Goal: Leave review/rating

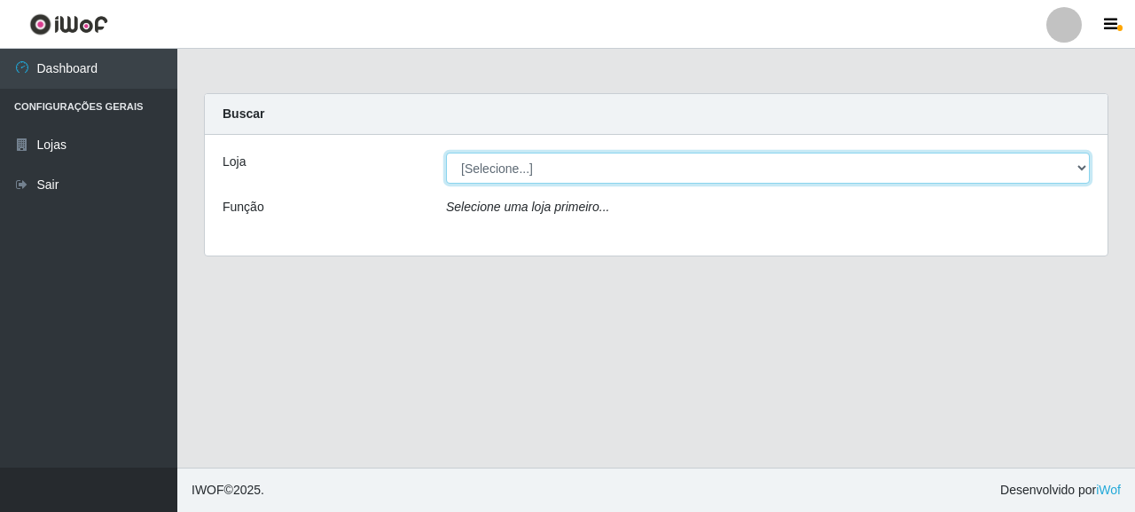
drag, startPoint x: 514, startPoint y: 173, endPoint x: 504, endPoint y: 182, distance: 13.9
click at [514, 173] on select "[Selecione...] Supermercado Queiroz - [GEOGRAPHIC_DATA]" at bounding box center [768, 168] width 644 height 31
select select "496"
click at [446, 153] on select "[Selecione...] Supermercado Queiroz - [GEOGRAPHIC_DATA]" at bounding box center [768, 168] width 644 height 31
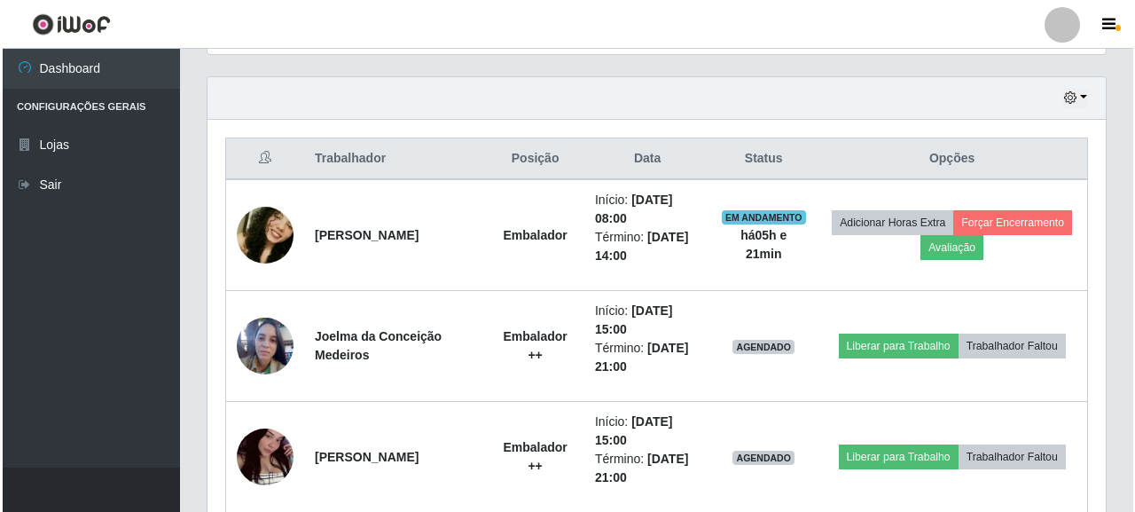
scroll to position [683, 0]
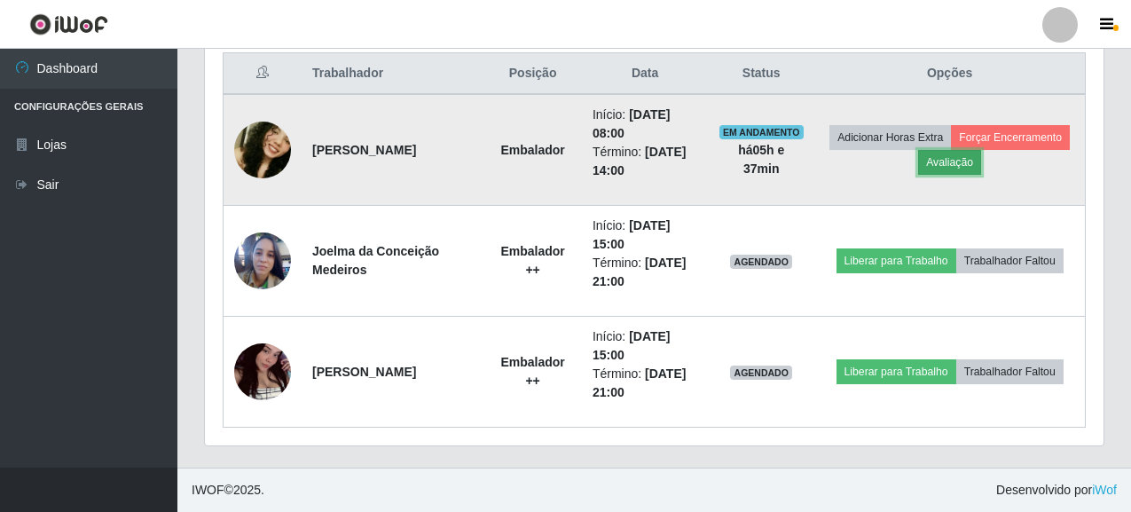
click at [955, 156] on button "Avaliação" at bounding box center [949, 162] width 63 height 25
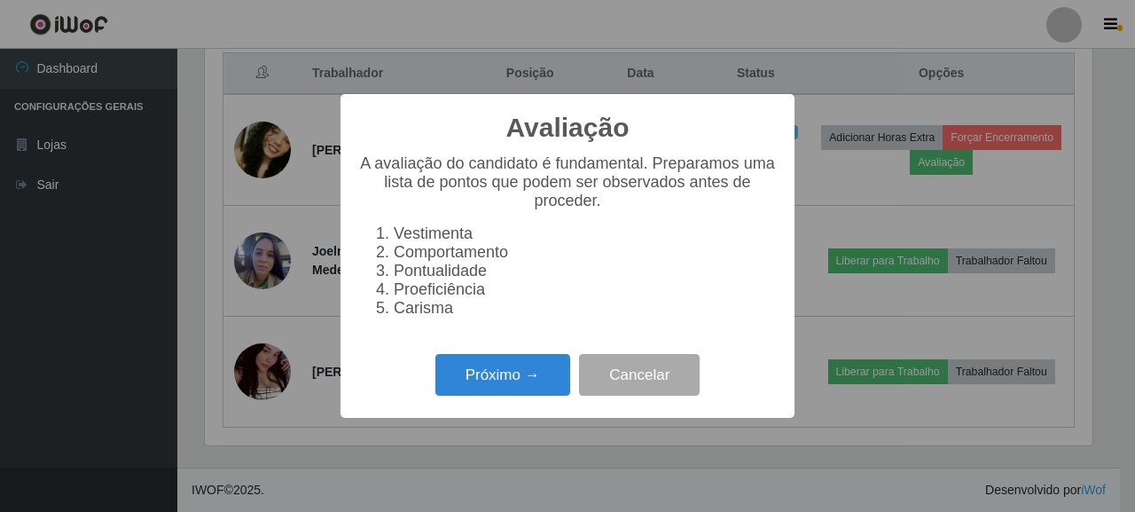
scroll to position [368, 888]
click at [513, 385] on button "Próximo →" at bounding box center [502, 375] width 135 height 42
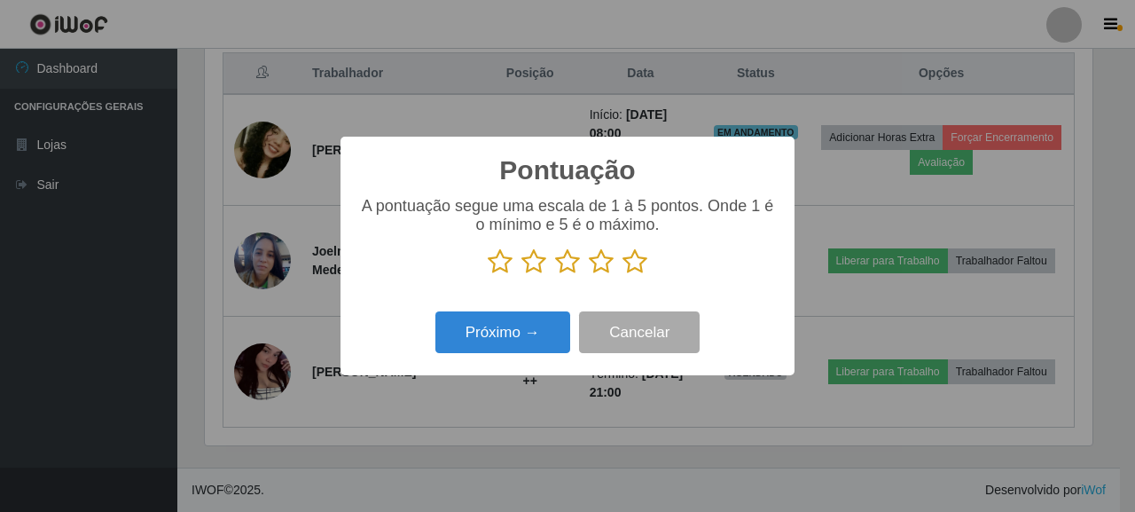
scroll to position [886356, 885836]
click at [620, 259] on p at bounding box center [567, 261] width 419 height 27
click at [633, 259] on icon at bounding box center [634, 261] width 25 height 27
click at [622, 275] on input "radio" at bounding box center [622, 275] width 0 height 0
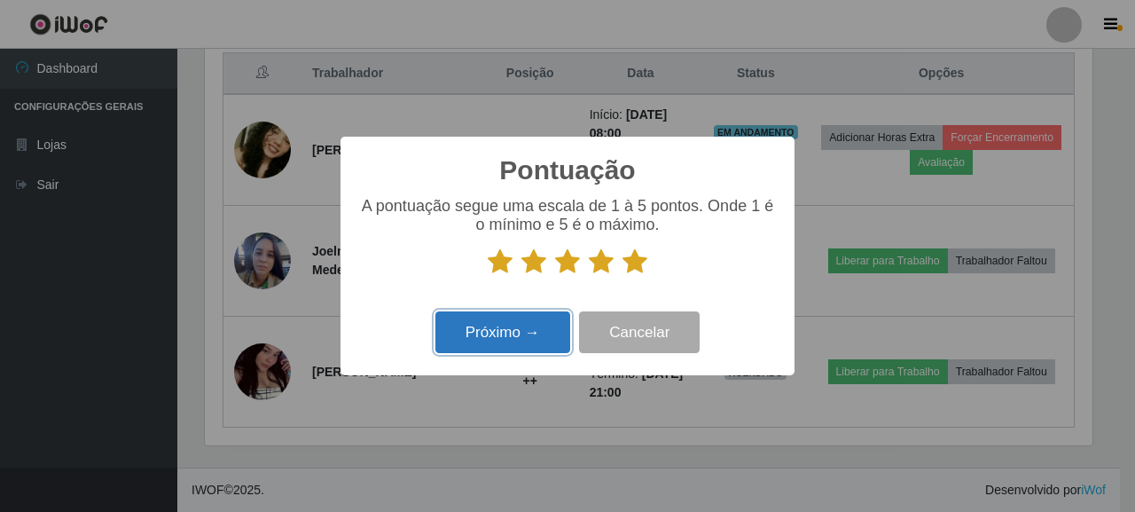
click at [535, 325] on button "Próximo →" at bounding box center [502, 332] width 135 height 42
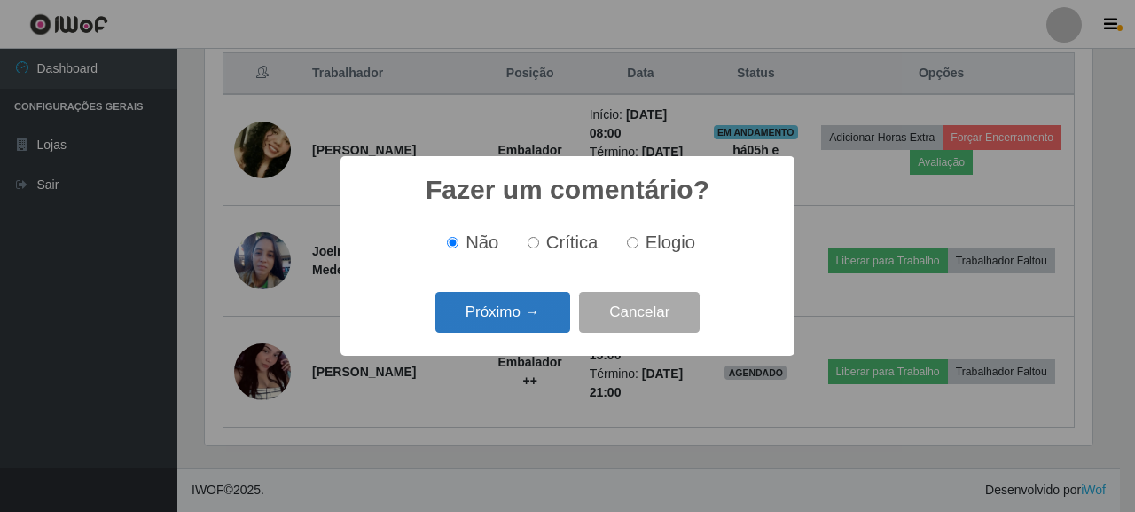
click at [535, 307] on button "Próximo →" at bounding box center [502, 313] width 135 height 42
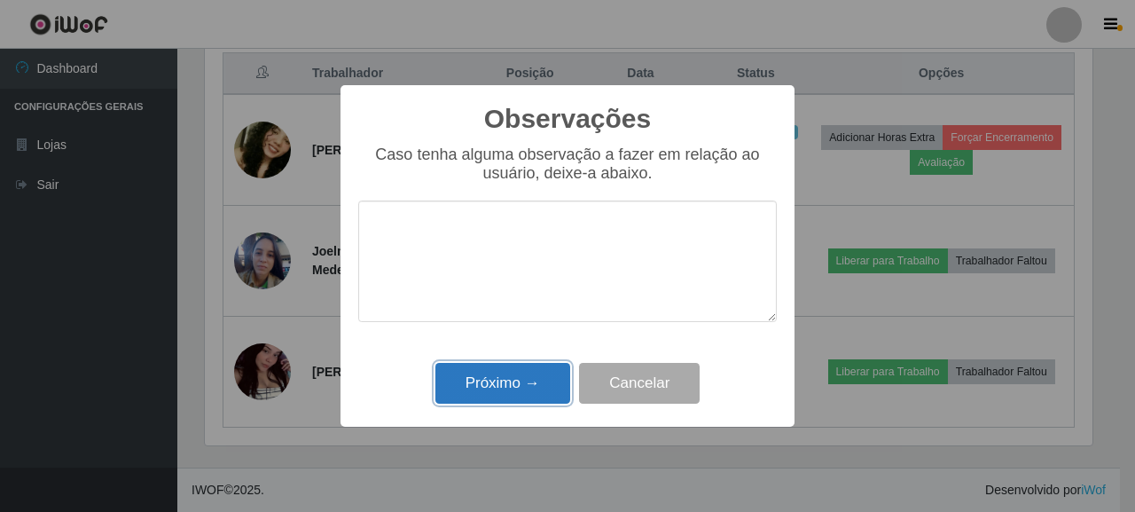
click at [513, 389] on button "Próximo →" at bounding box center [502, 384] width 135 height 42
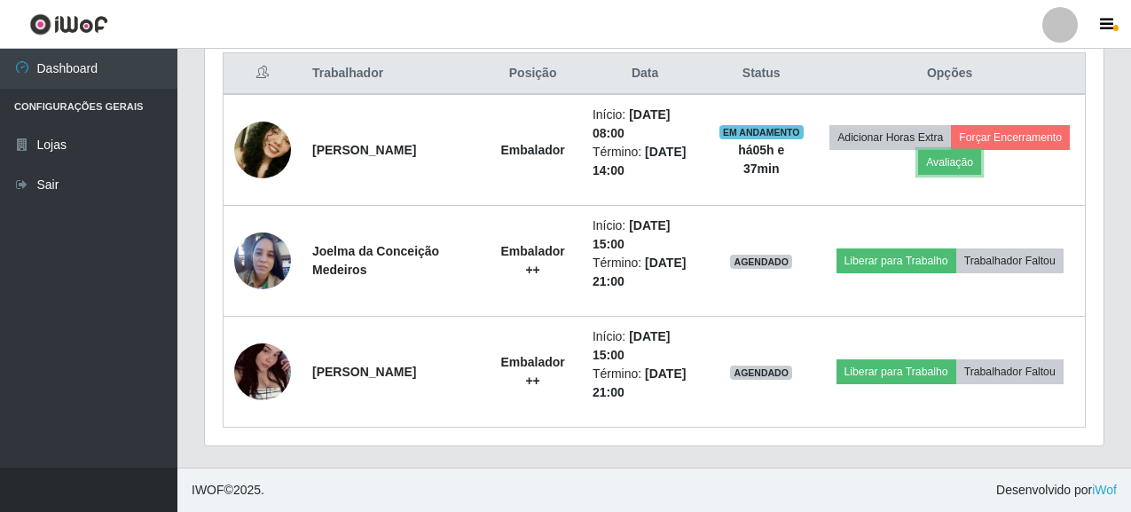
scroll to position [368, 898]
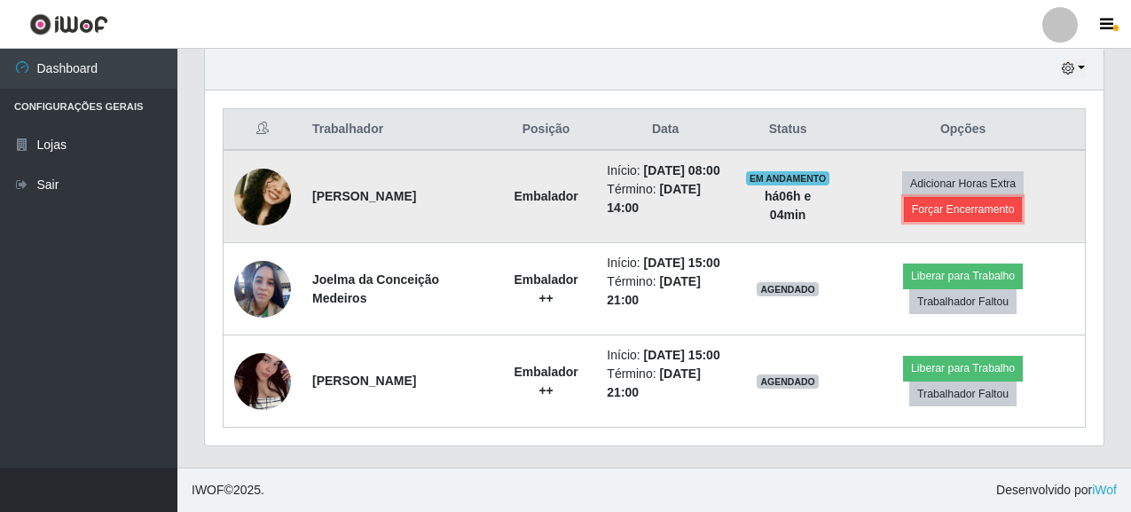
click at [949, 197] on button "Forçar Encerramento" at bounding box center [963, 209] width 119 height 25
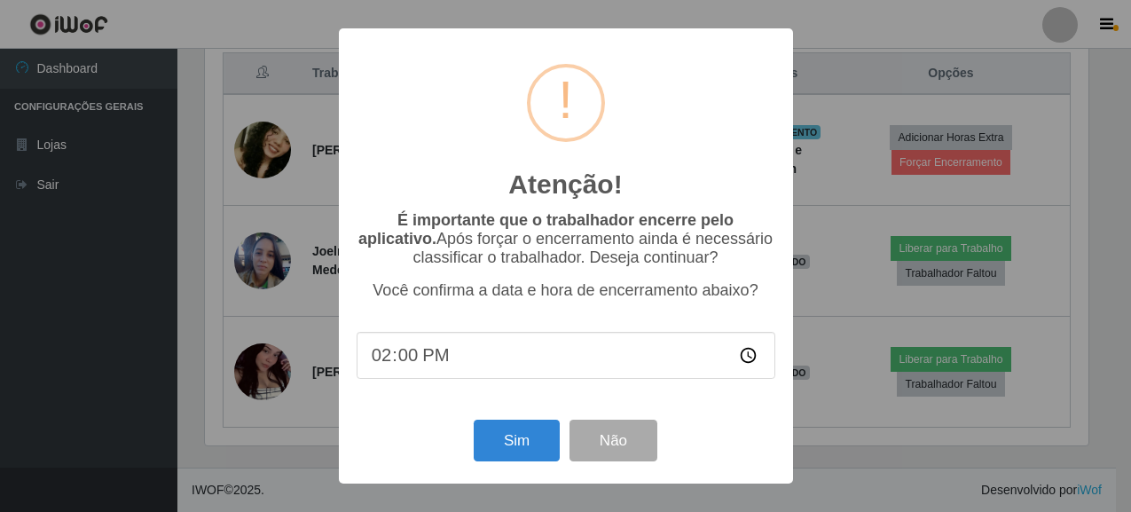
scroll to position [368, 888]
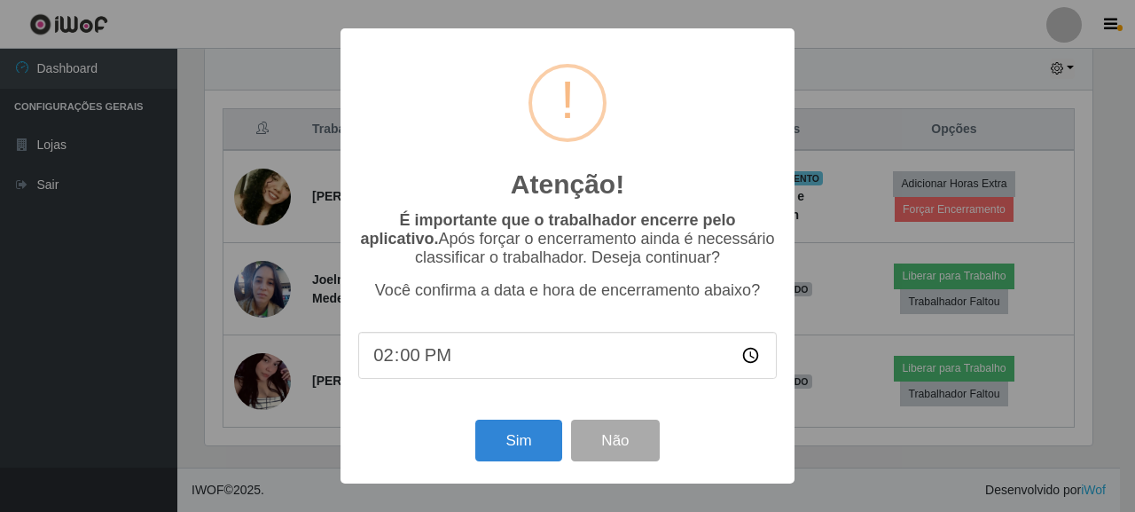
type input "14:04"
click at [522, 454] on button "Sim" at bounding box center [518, 440] width 86 height 42
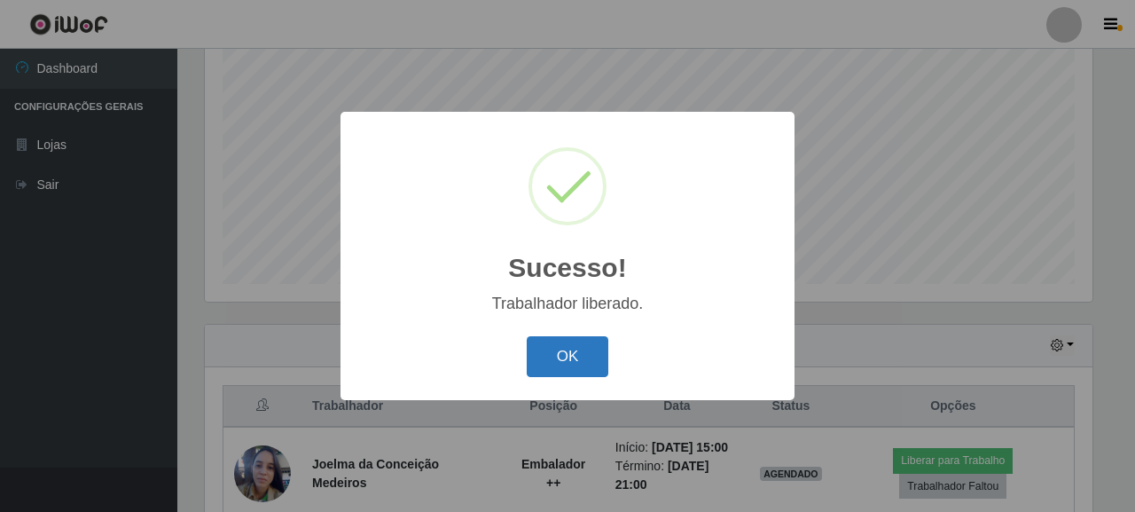
click at [574, 353] on button "OK" at bounding box center [568, 357] width 82 height 42
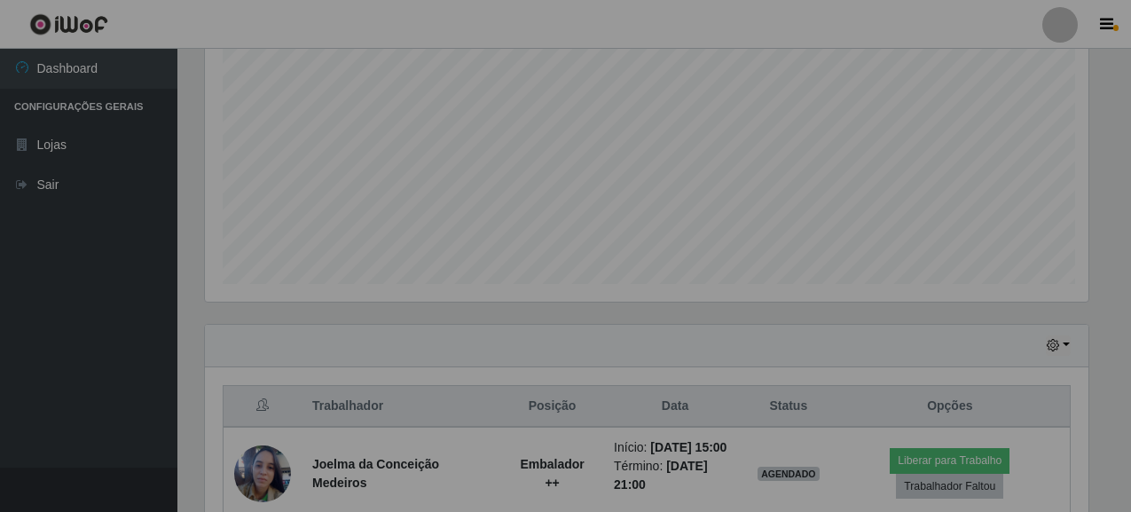
scroll to position [368, 898]
